Goal: Information Seeking & Learning: Learn about a topic

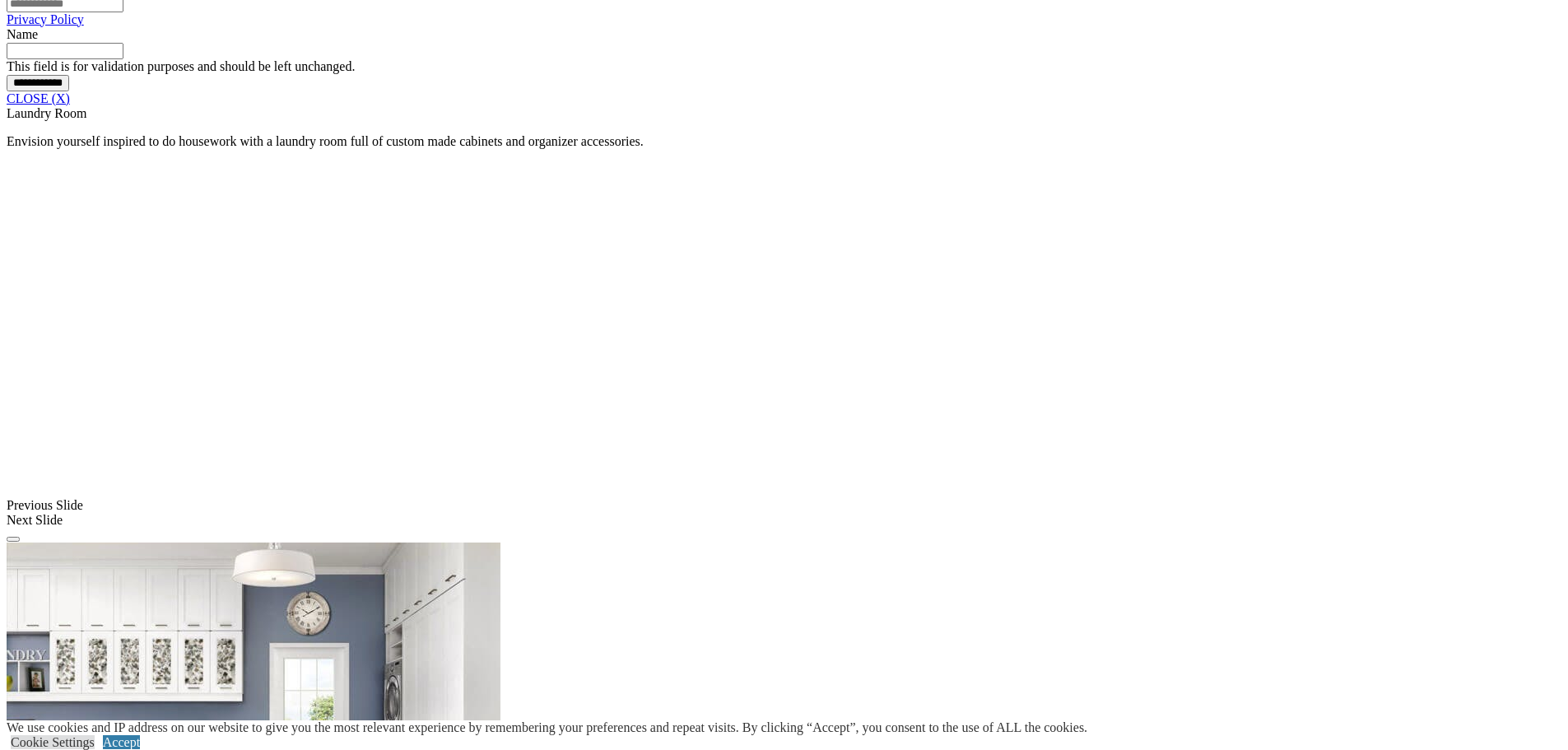
scroll to position [1482, 0]
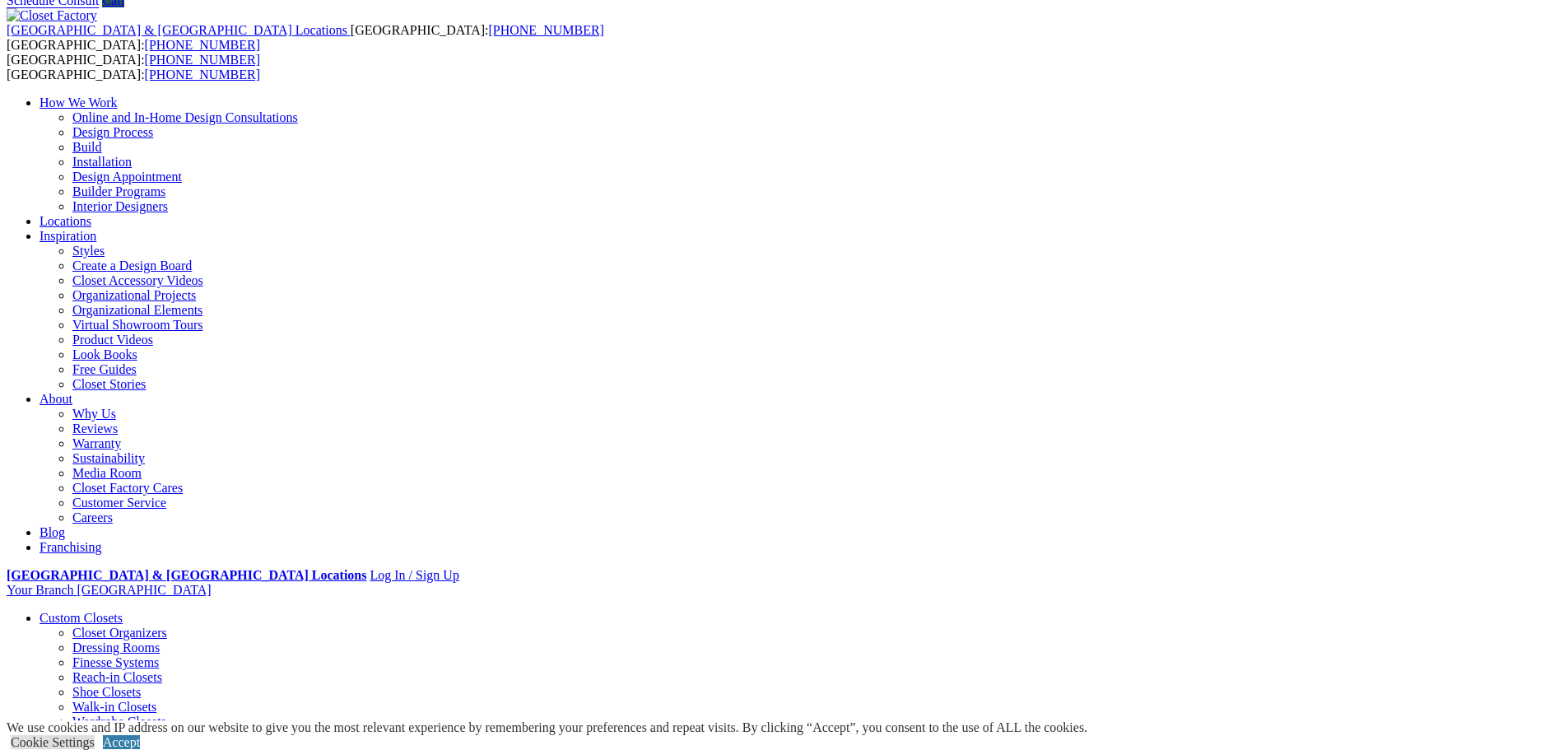
scroll to position [0, 0]
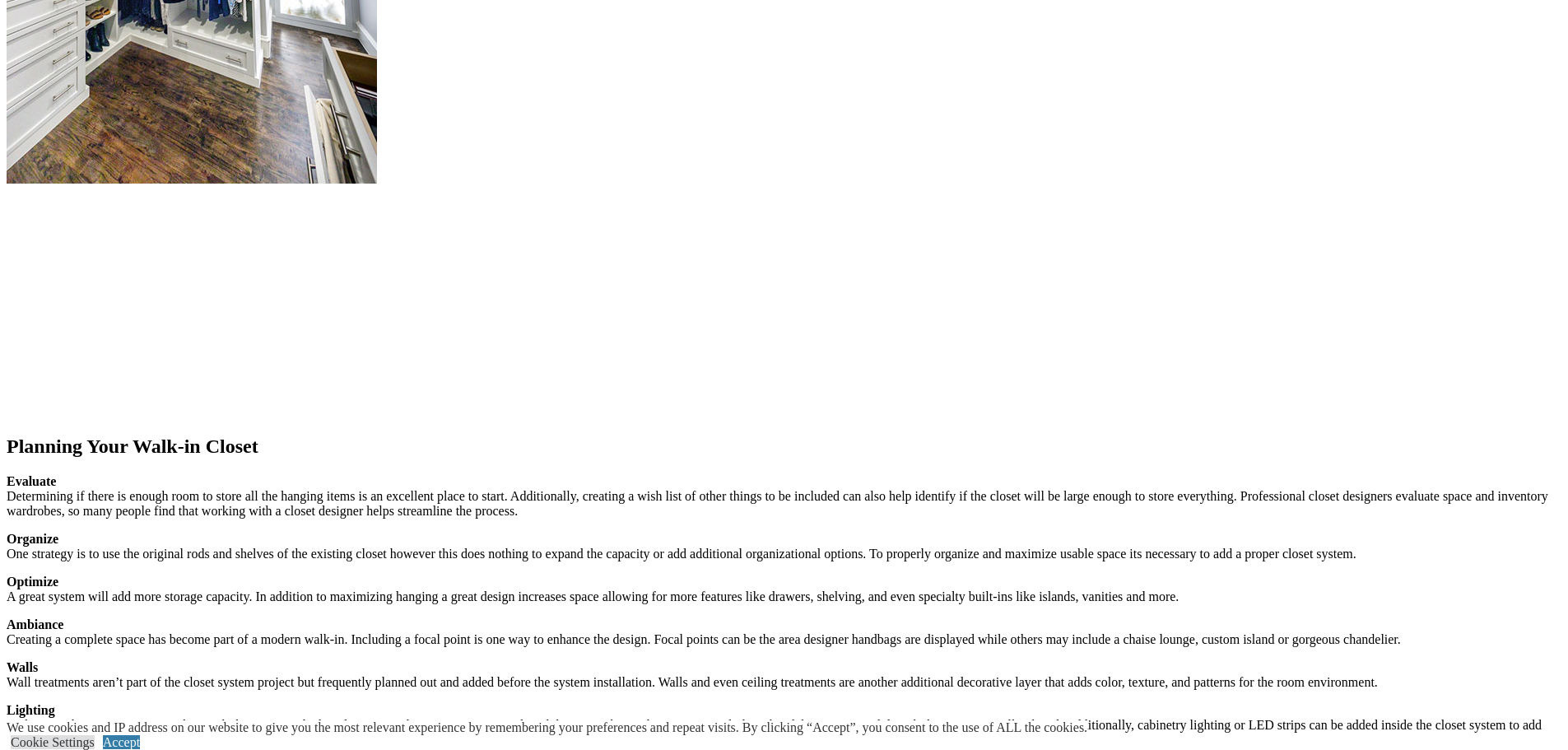
scroll to position [2058, 0]
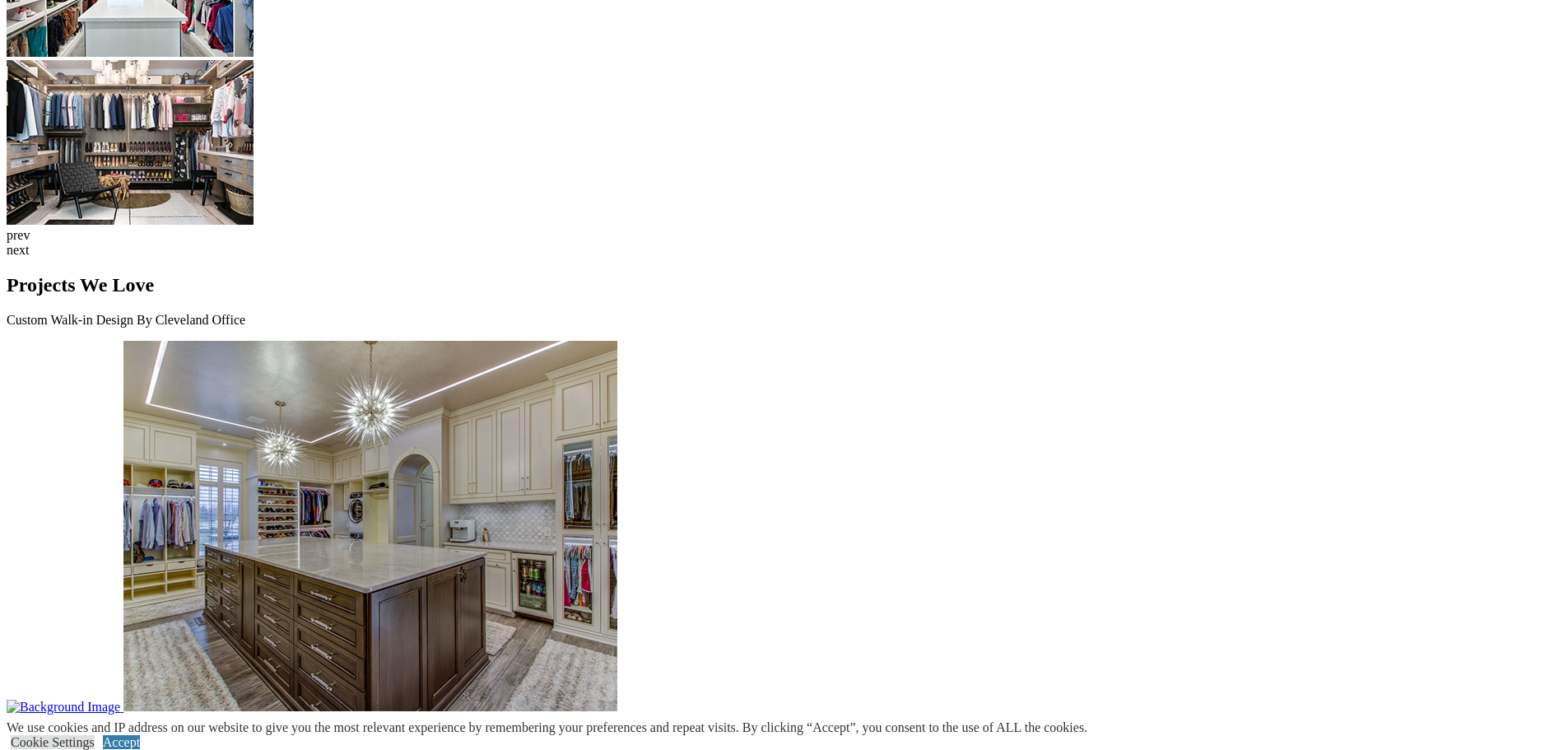
scroll to position [4602, 0]
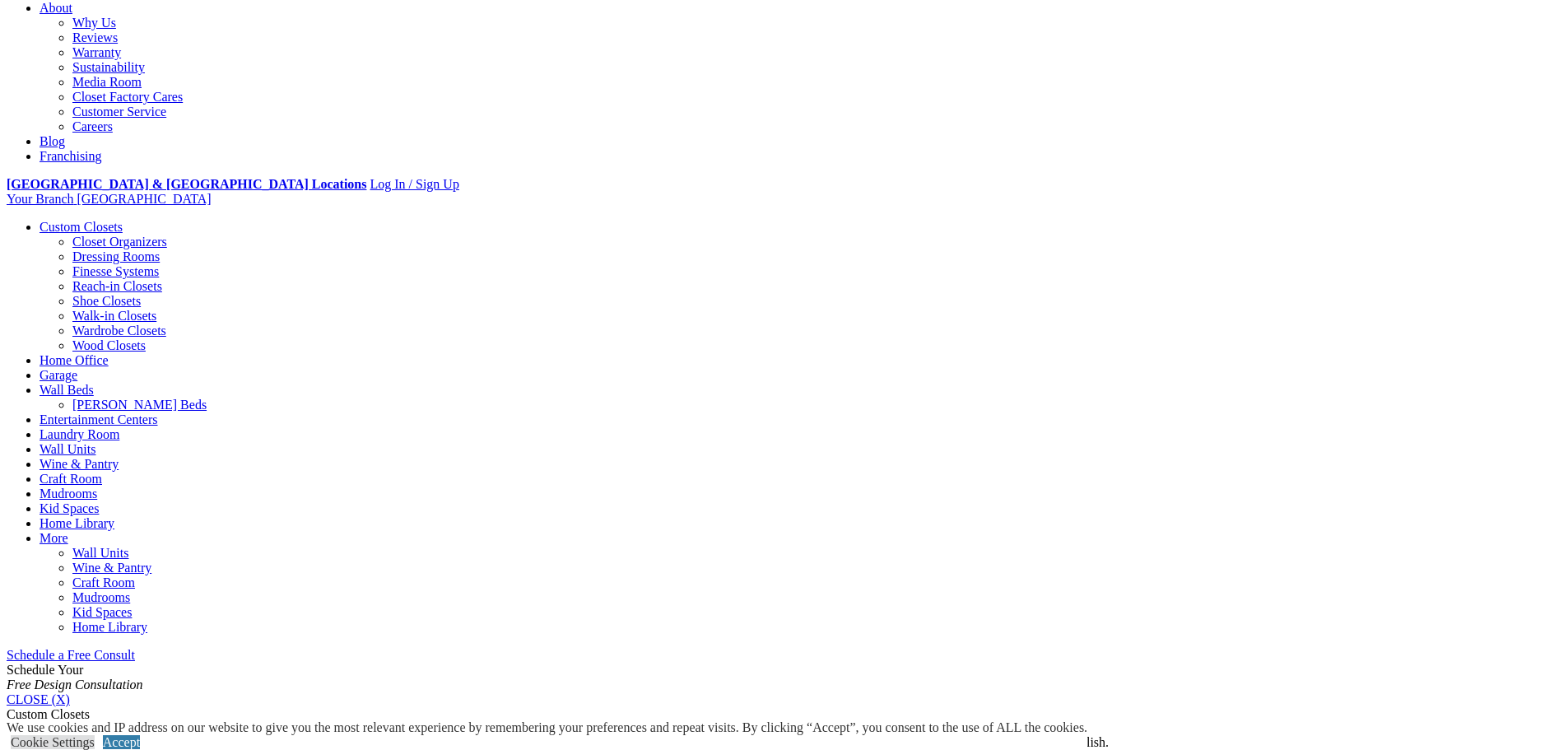
scroll to position [247, 0]
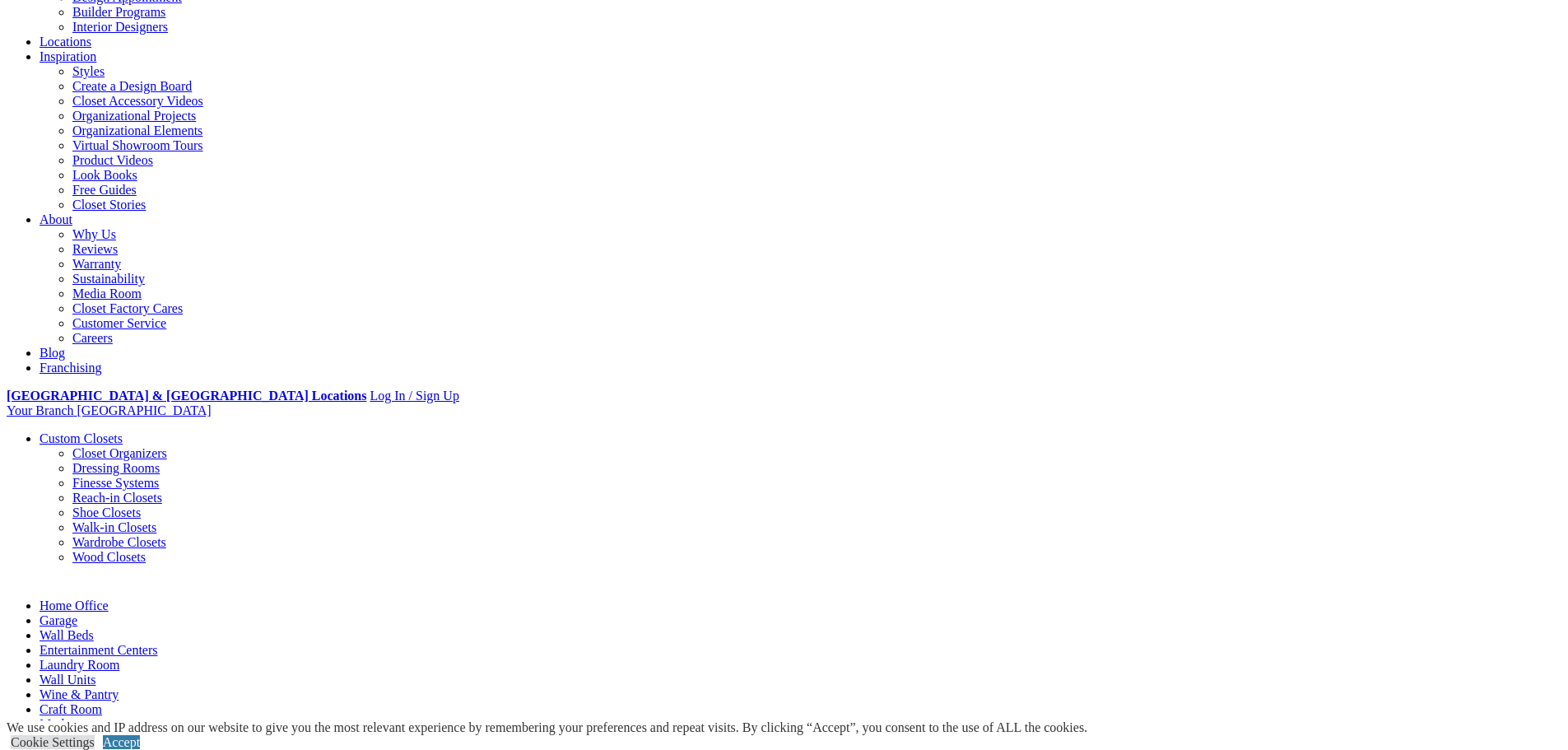
click at [123, 432] on link "Custom Closets" at bounding box center [81, 439] width 84 height 14
